Goal: Find specific fact: Find specific fact

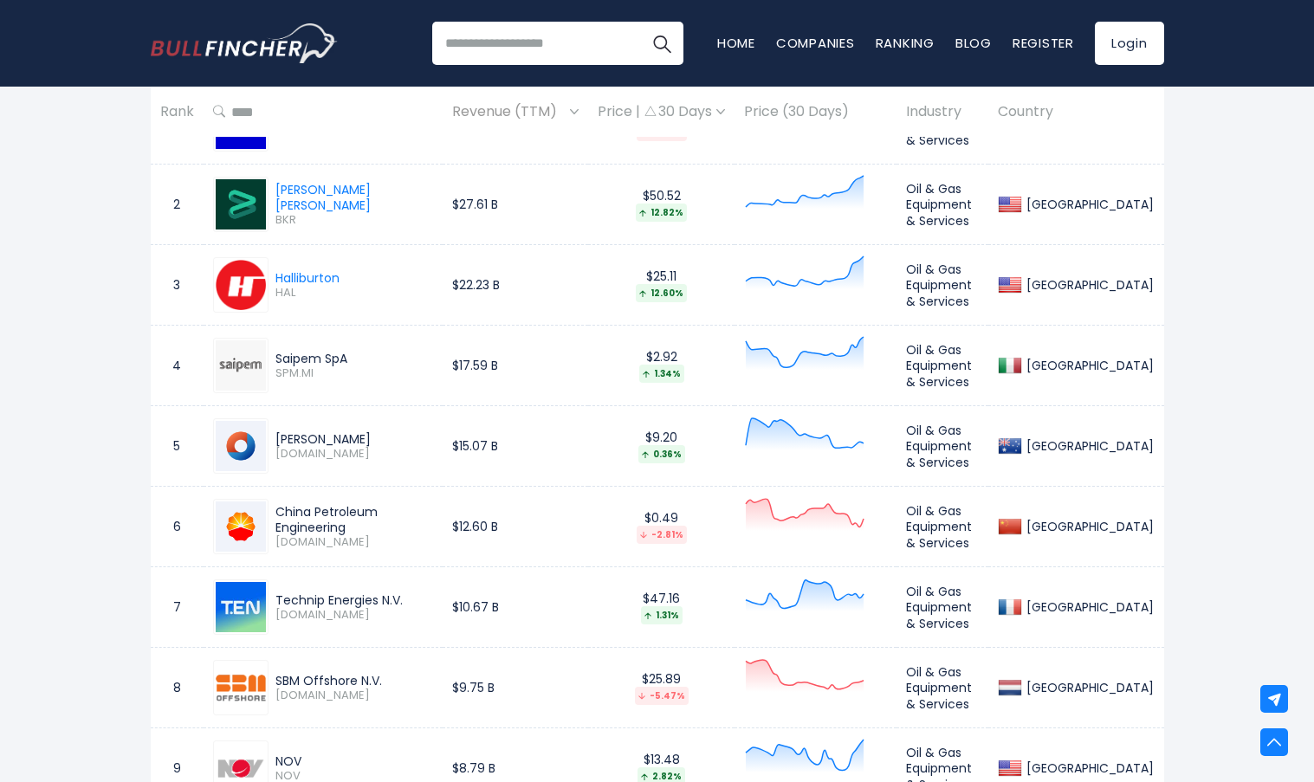
scroll to position [866, 0]
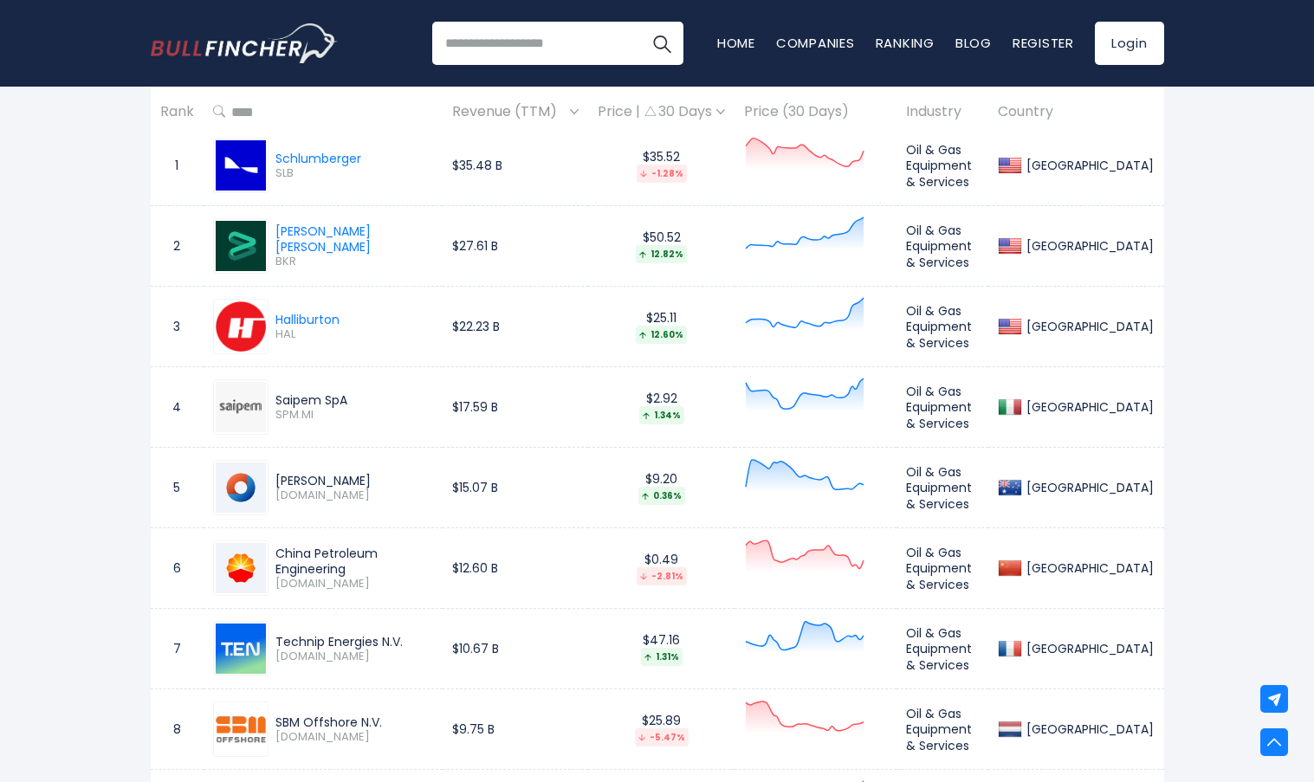
drag, startPoint x: 359, startPoint y: 328, endPoint x: 253, endPoint y: 300, distance: 109.5
click at [250, 299] on div "Halliburton HAL" at bounding box center [323, 326] width 221 height 55
drag, startPoint x: 70, startPoint y: 436, endPoint x: 324, endPoint y: 404, distance: 255.9
drag, startPoint x: 354, startPoint y: 400, endPoint x: 256, endPoint y: 394, distance: 97.2
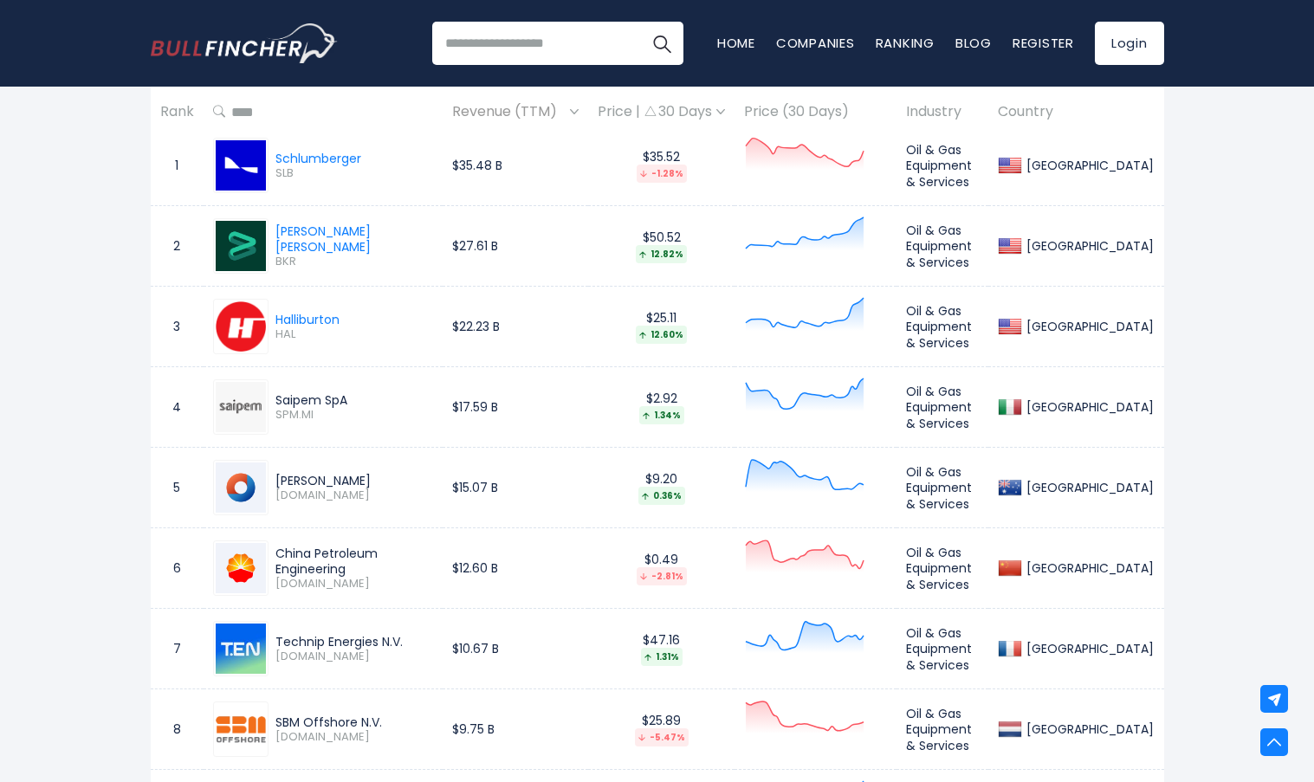
click at [256, 394] on div "Saipem SpA SPM.MI" at bounding box center [323, 407] width 221 height 55
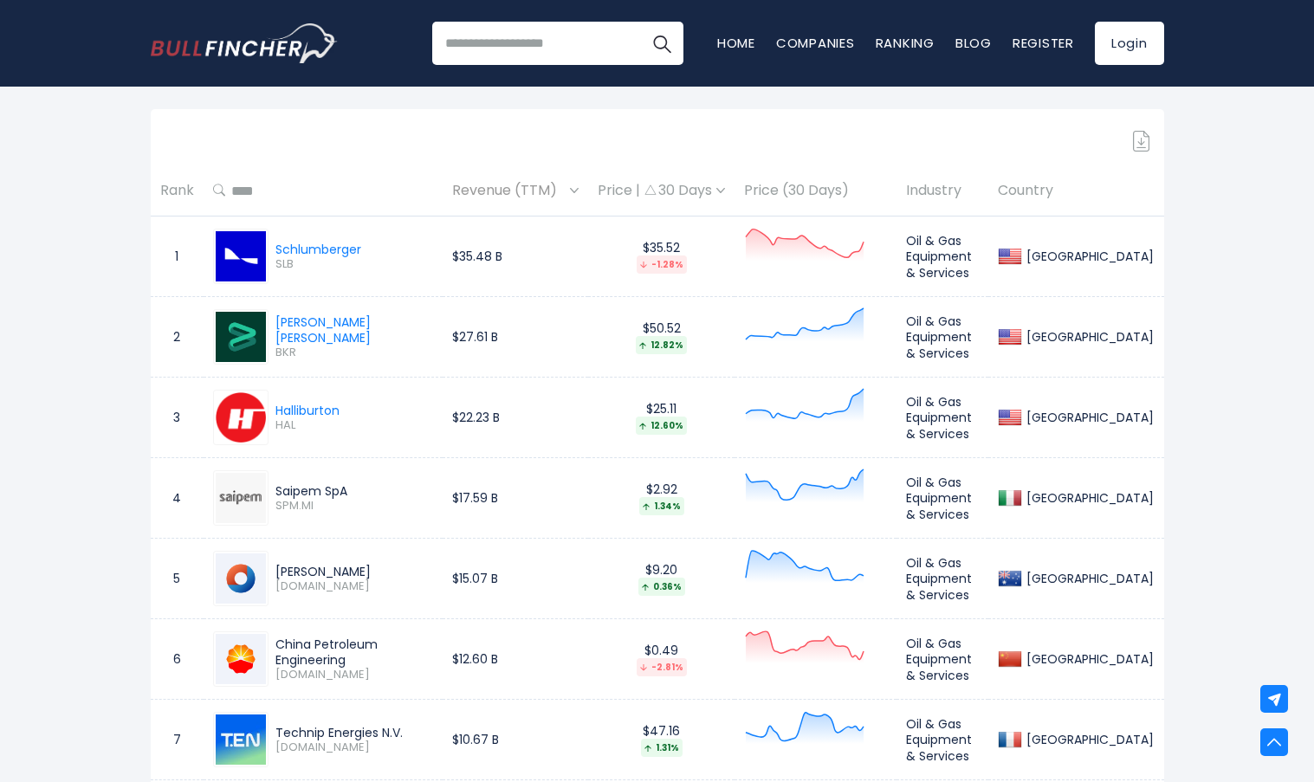
scroll to position [693, 0]
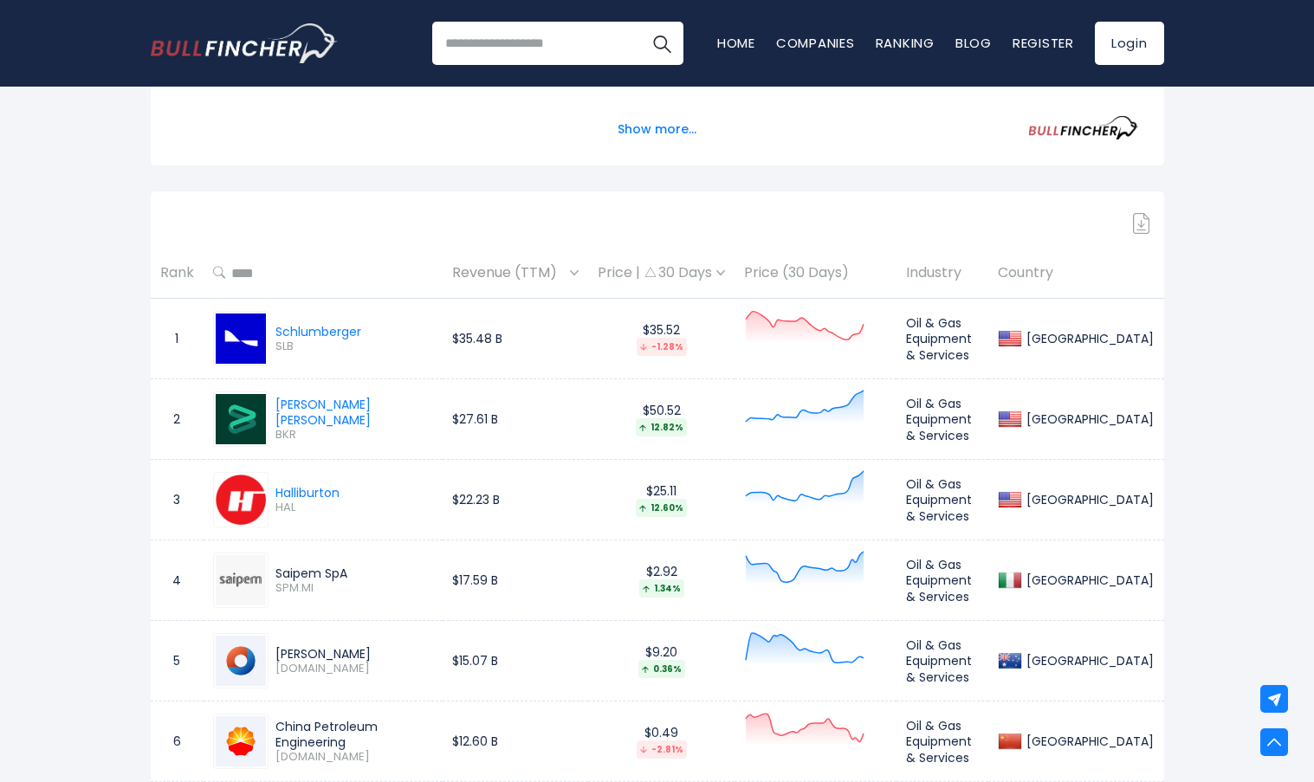
drag, startPoint x: 96, startPoint y: 409, endPoint x: 113, endPoint y: 439, distance: 34.5
drag, startPoint x: 337, startPoint y: 490, endPoint x: 163, endPoint y: 413, distance: 190.5
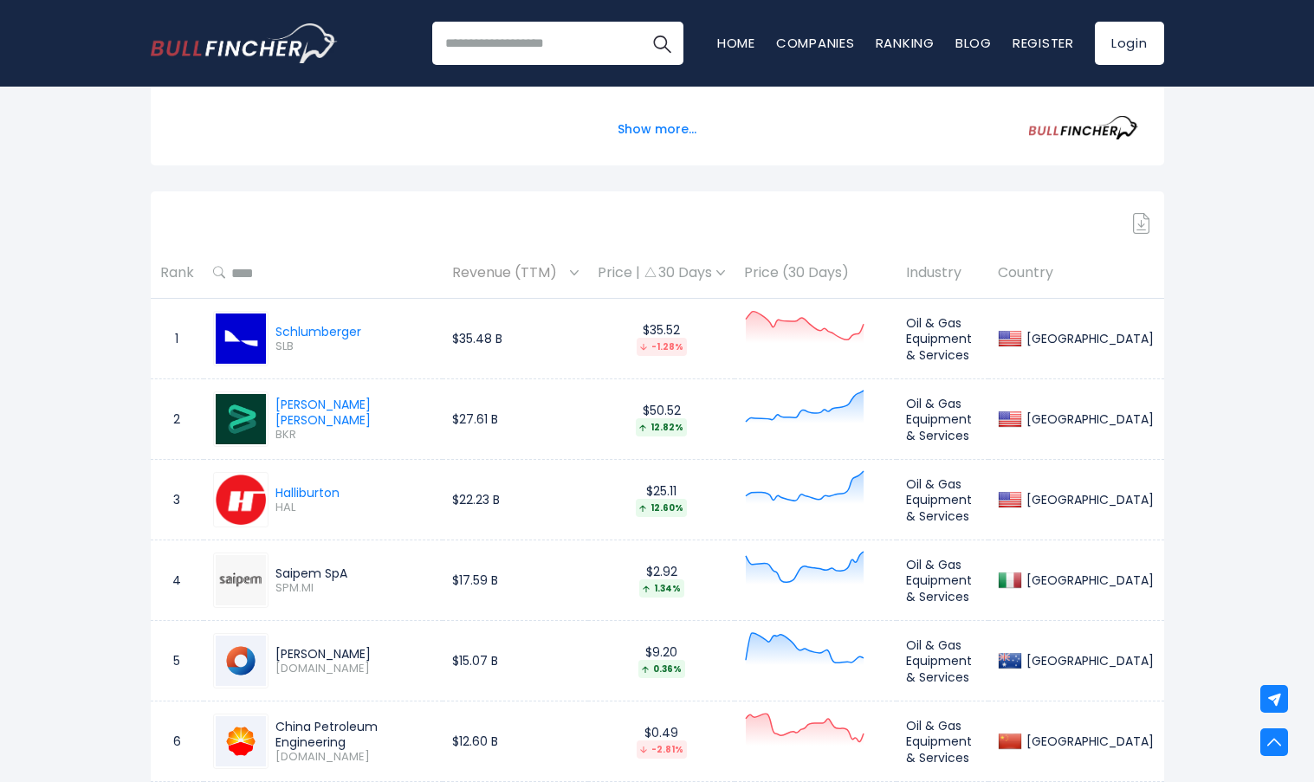
drag, startPoint x: 391, startPoint y: 334, endPoint x: 153, endPoint y: 322, distance: 237.7
click at [156, 325] on tr "1 Schlumberger SLB $35.48 B $35.52 -1.28% Oil & Gas Equipment & Services United…" at bounding box center [658, 339] width 1014 height 81
click at [349, 334] on div "Schlumberger" at bounding box center [319, 332] width 86 height 16
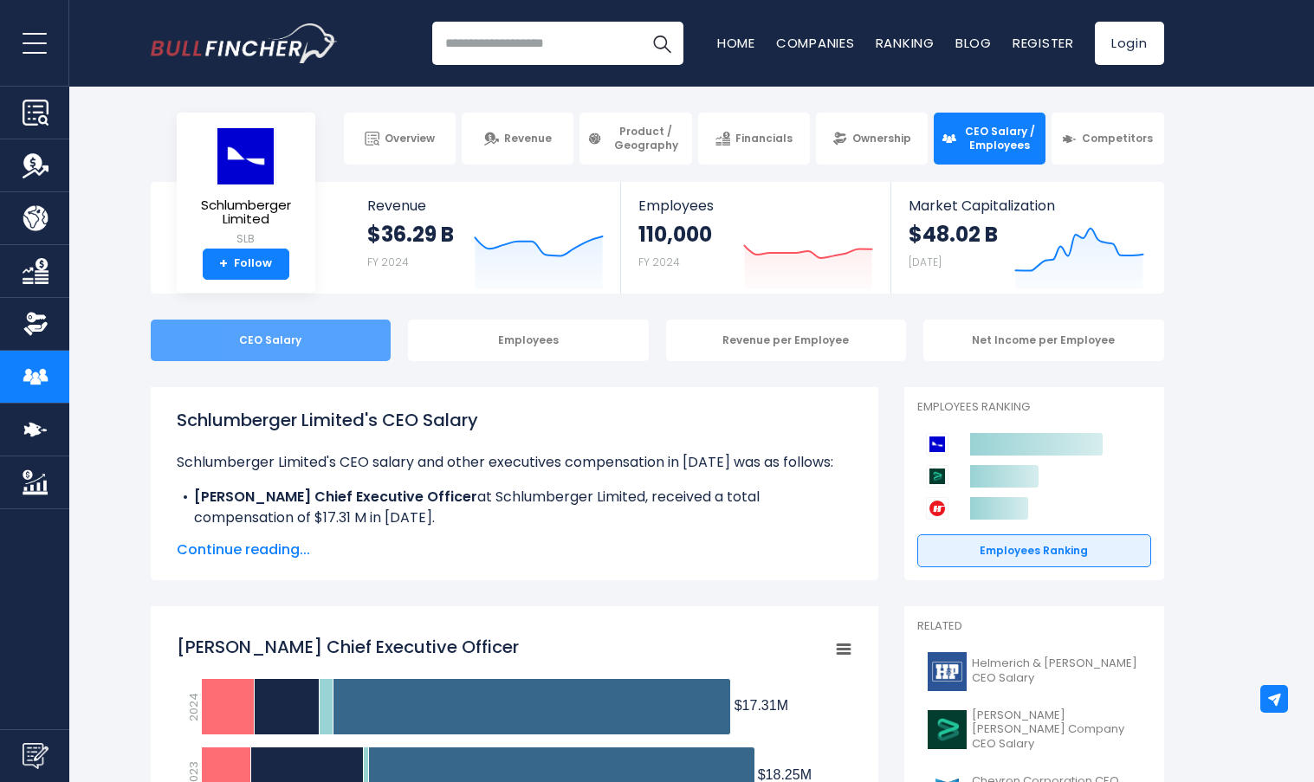
click at [315, 353] on div "CEO Salary" at bounding box center [271, 341] width 241 height 42
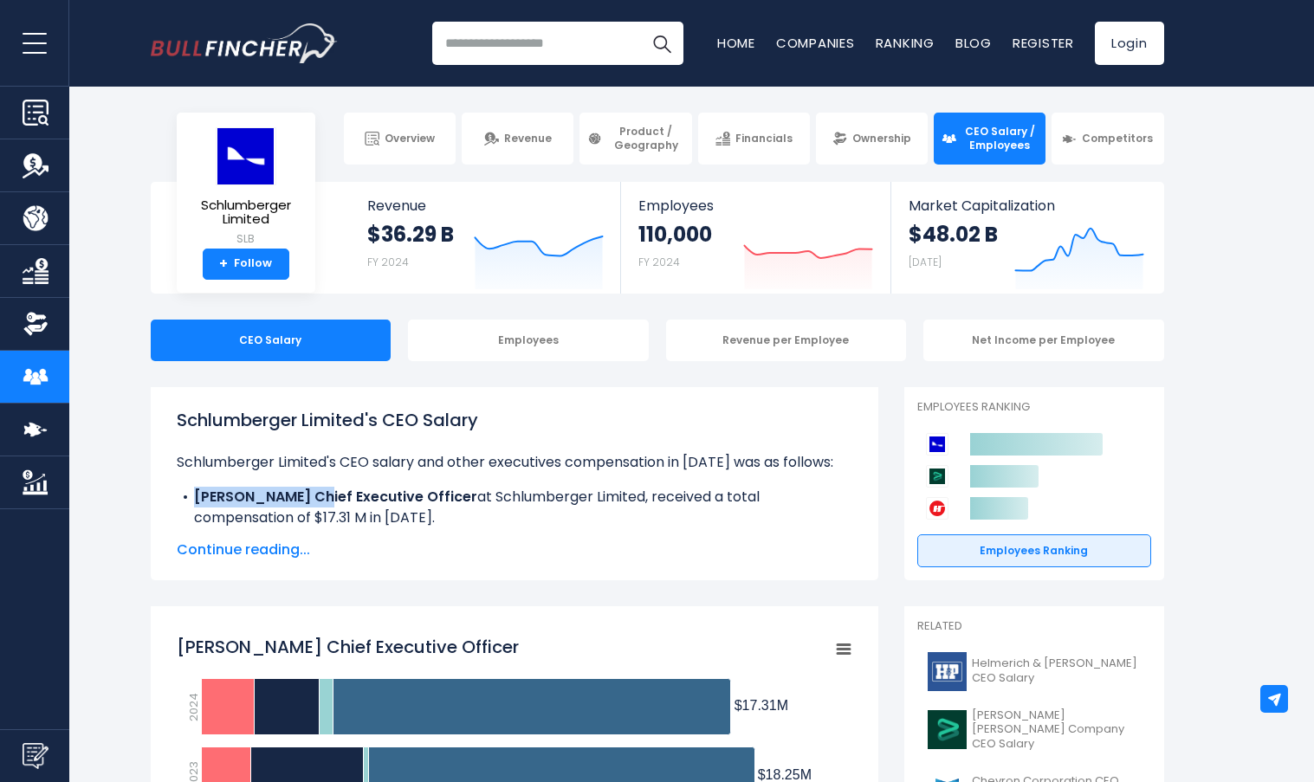
drag, startPoint x: 195, startPoint y: 499, endPoint x: 302, endPoint y: 496, distance: 106.6
click at [302, 496] on b "Olivier Le Peuch Chief Executive Officer" at bounding box center [335, 497] width 283 height 20
copy b "[PERSON_NAME]"
